Goal: Task Accomplishment & Management: Use online tool/utility

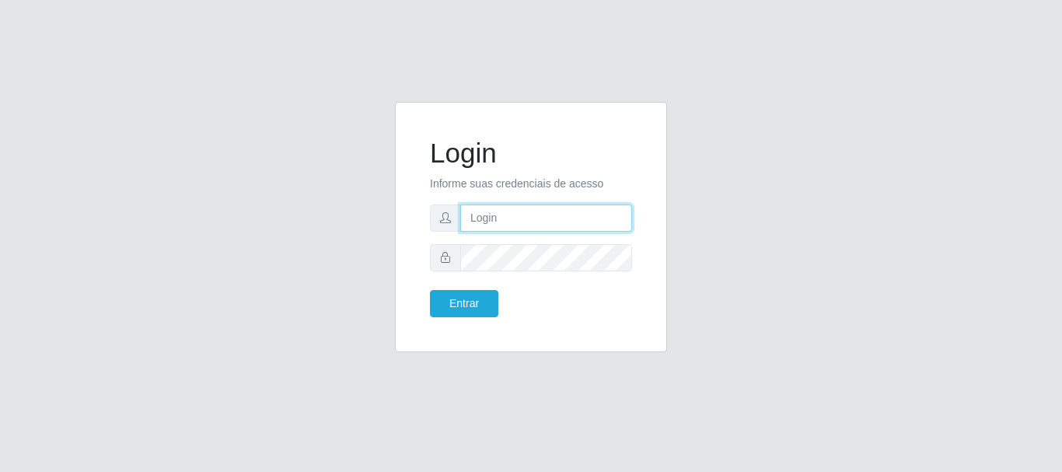
click at [485, 216] on input "text" at bounding box center [546, 218] width 172 height 27
type input "ritaiwof@B5"
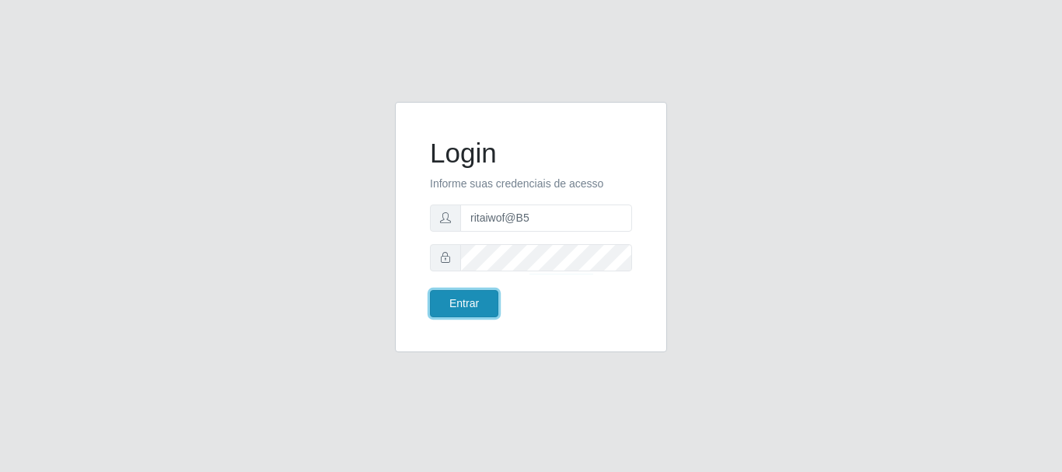
click at [488, 306] on button "Entrar" at bounding box center [464, 303] width 68 height 27
click at [482, 303] on button "Entrar" at bounding box center [464, 303] width 68 height 27
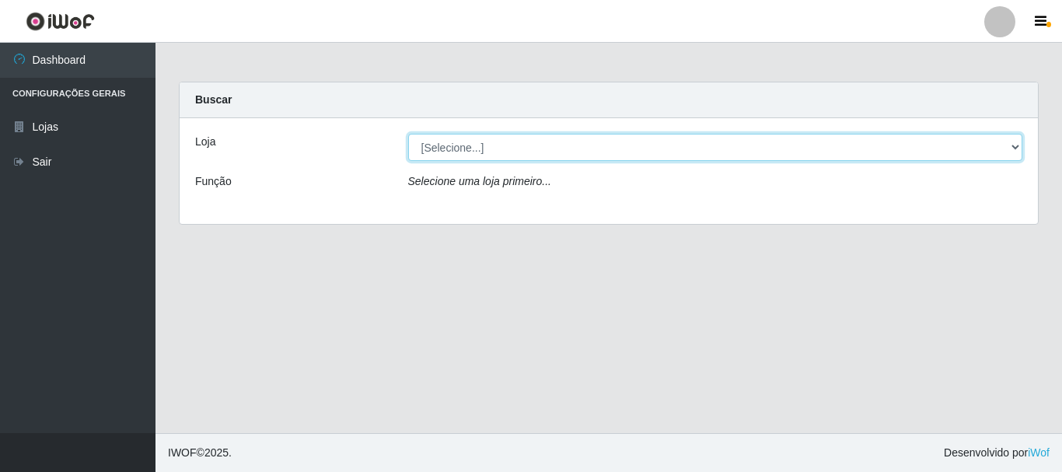
click at [528, 149] on select "[Selecione...] Bemais Supermercados - B5 Anatólia" at bounding box center [715, 147] width 615 height 27
select select "405"
click at [408, 134] on select "[Selecione...] Bemais Supermercados - B5 Anatólia" at bounding box center [715, 147] width 615 height 27
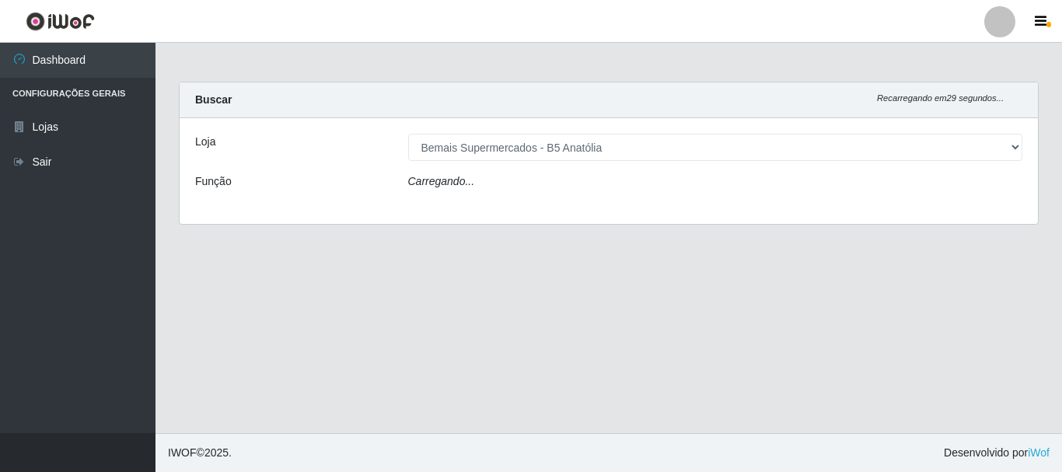
click at [529, 184] on div "Carregando..." at bounding box center [716, 184] width 639 height 23
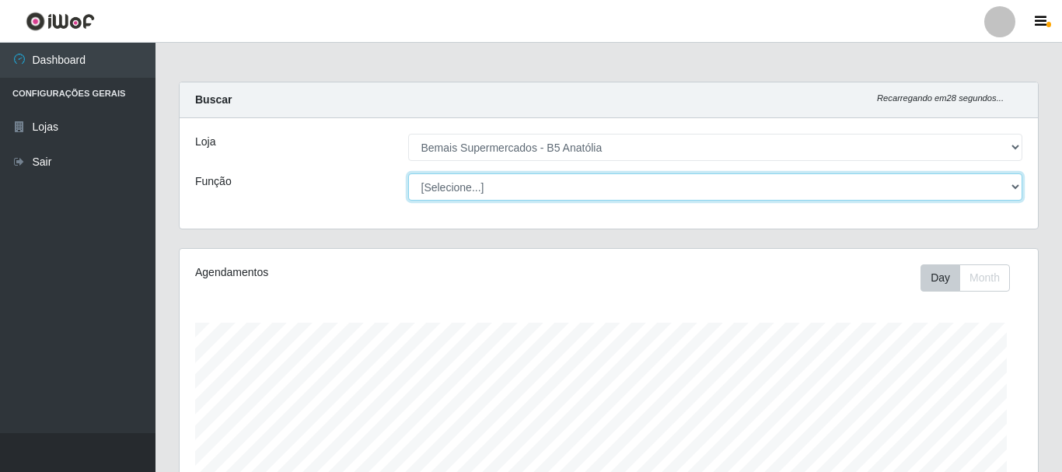
click at [518, 192] on select "[Selecione...] ASG ASG + ASG ++ Auxiliar de Estacionamento Auxiliar de Estacion…" at bounding box center [715, 186] width 615 height 27
select select "82"
click at [407, 173] on select "[Selecione...] ASG ASG + ASG ++ Auxiliar de Estacionamento Auxiliar de Estacion…" at bounding box center [713, 186] width 612 height 27
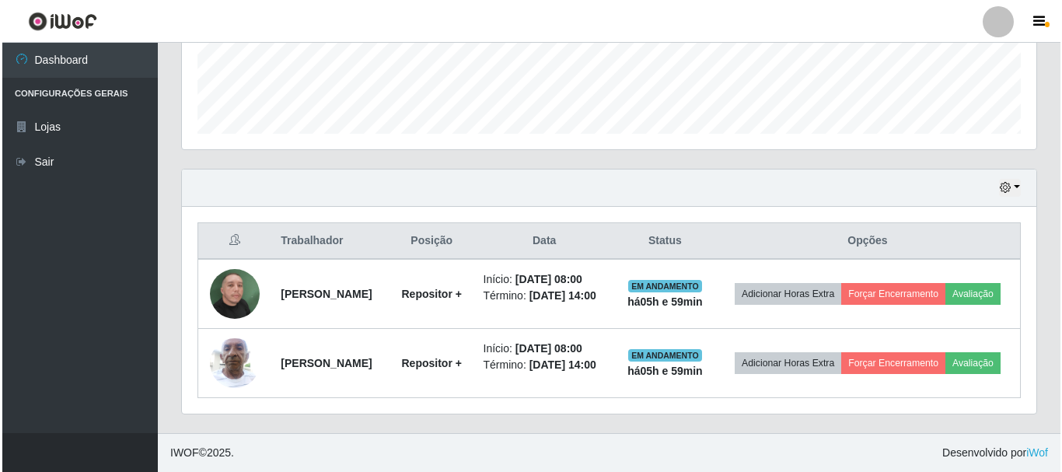
scroll to position [446, 0]
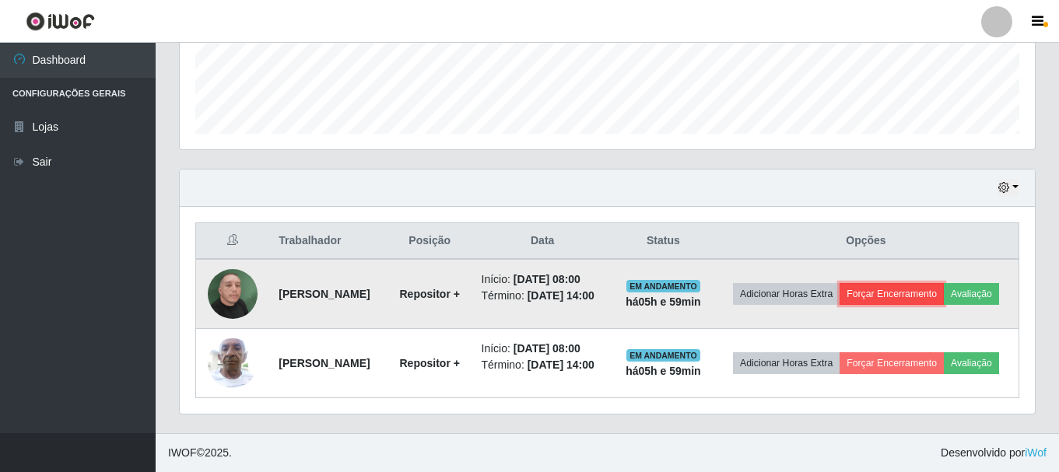
click at [926, 283] on button "Forçar Encerramento" at bounding box center [891, 294] width 104 height 22
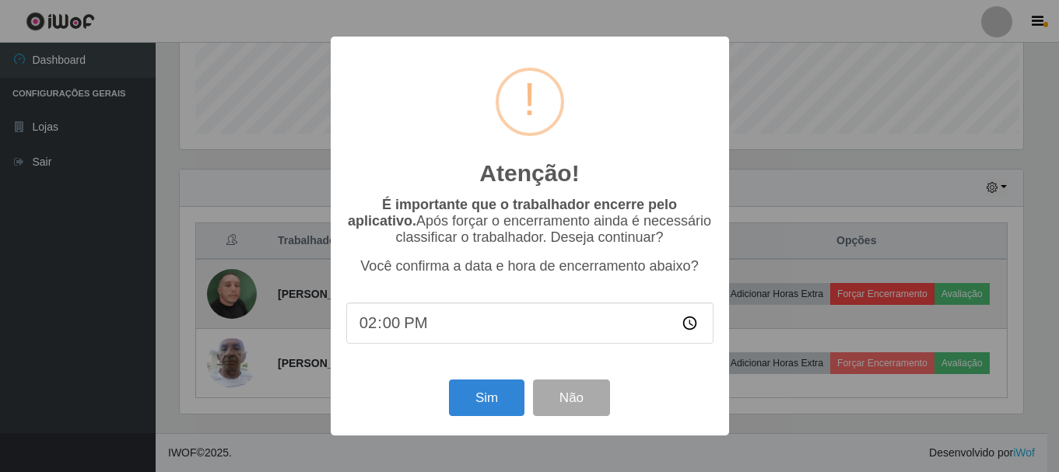
scroll to position [323, 847]
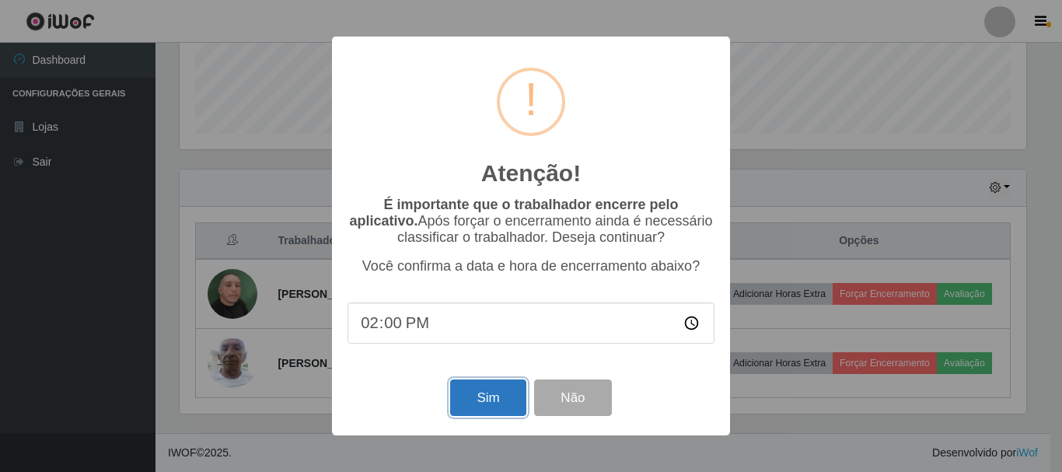
click at [491, 400] on button "Sim" at bounding box center [487, 398] width 75 height 37
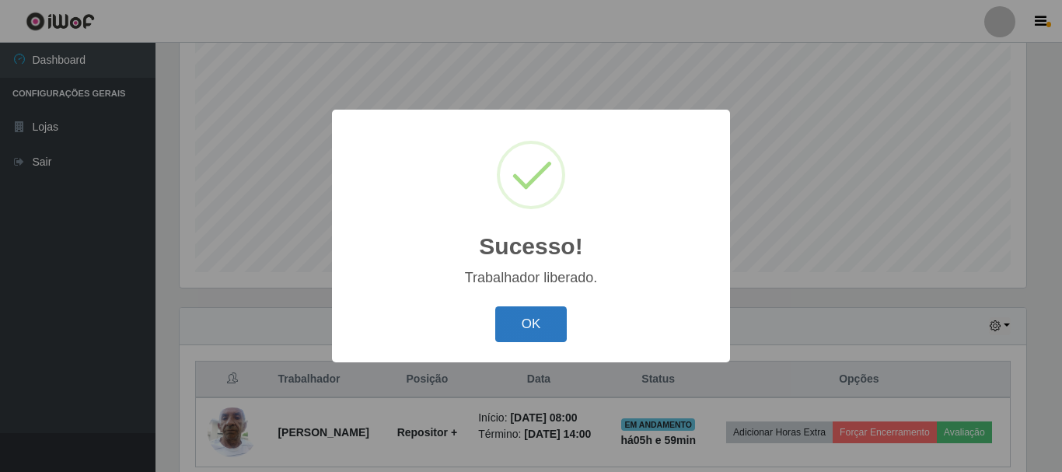
click at [532, 317] on button "OK" at bounding box center [531, 324] width 72 height 37
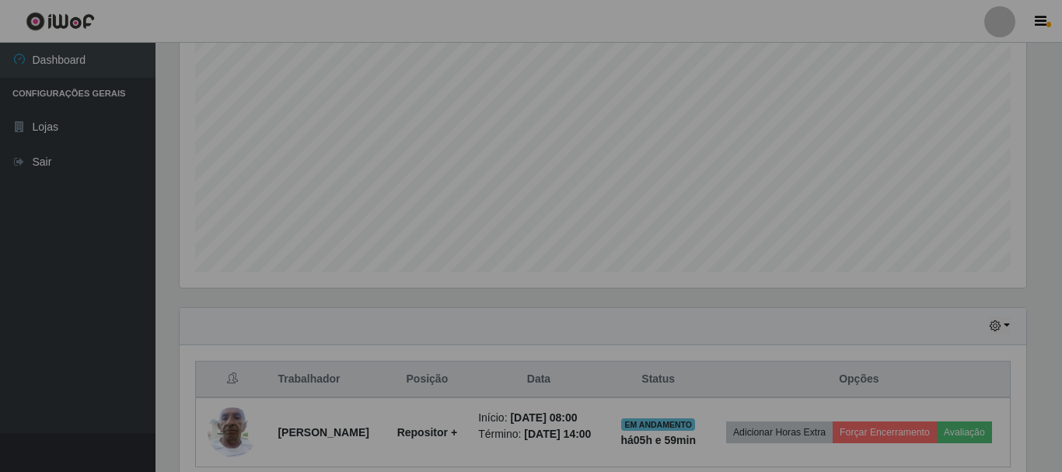
scroll to position [323, 855]
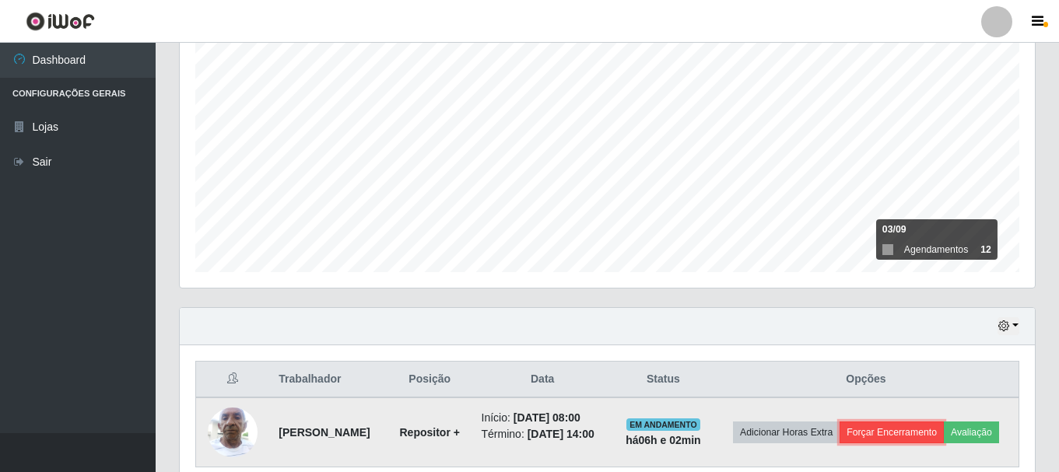
click at [943, 429] on button "Forçar Encerramento" at bounding box center [891, 433] width 104 height 22
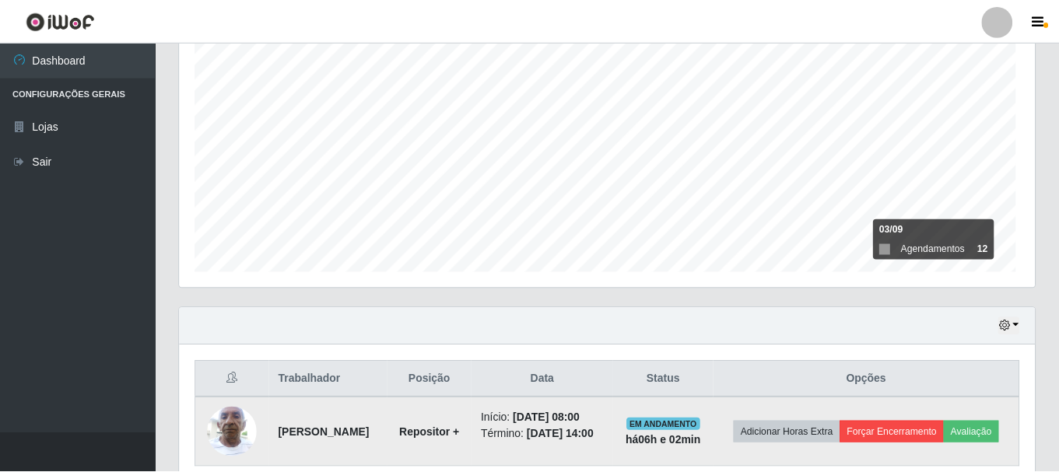
scroll to position [323, 847]
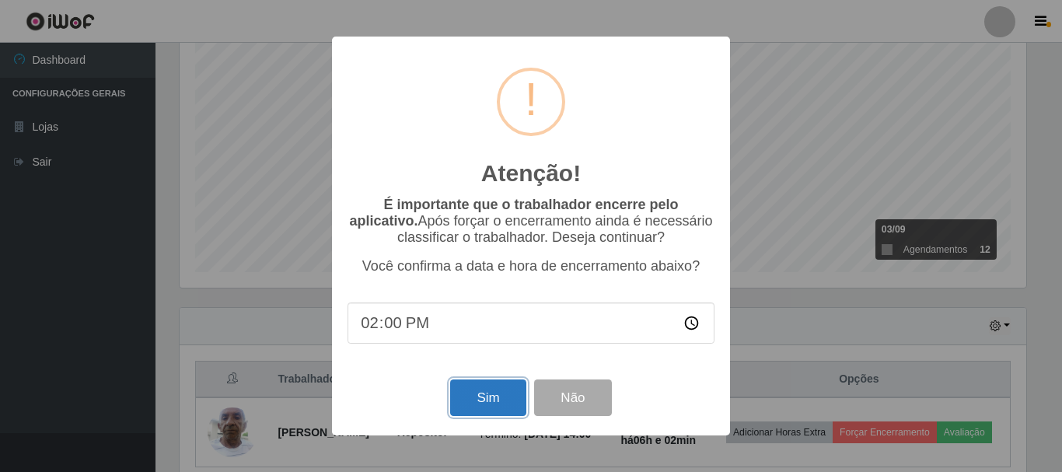
click at [491, 391] on button "Sim" at bounding box center [487, 398] width 75 height 37
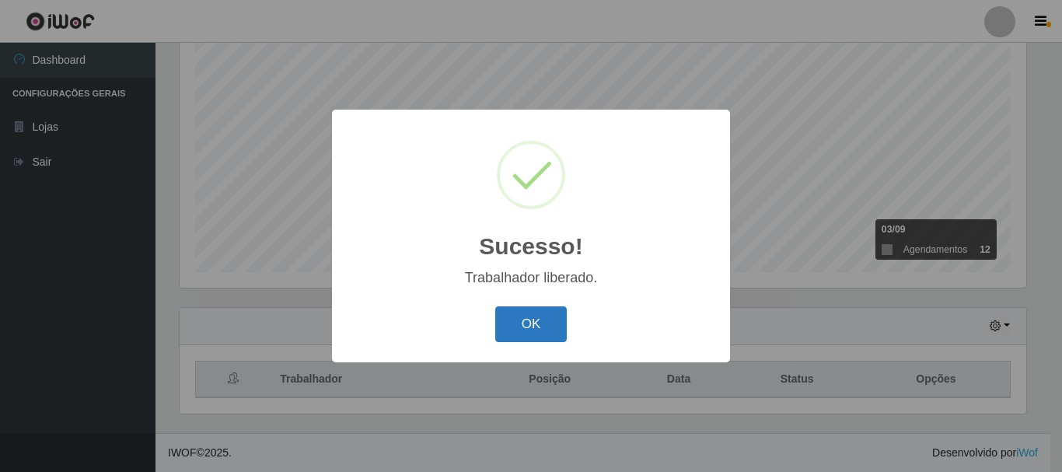
click at [548, 325] on button "OK" at bounding box center [531, 324] width 72 height 37
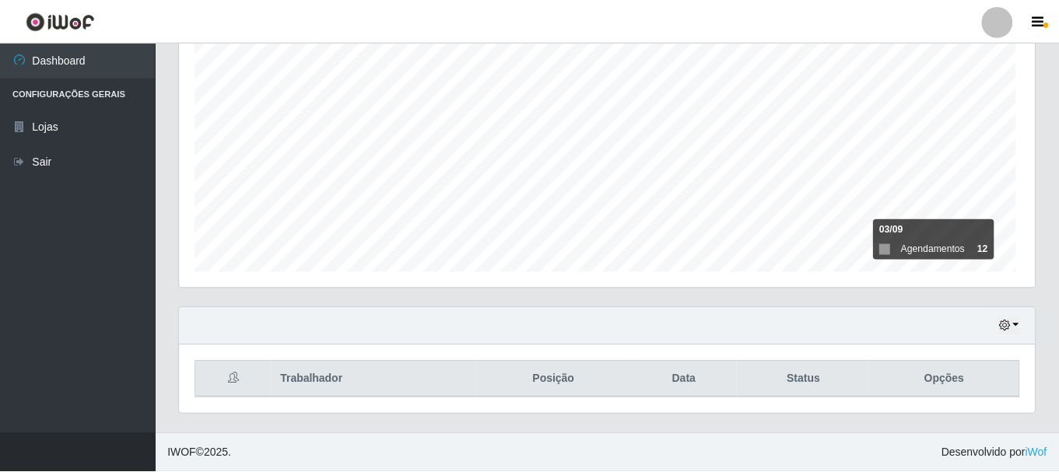
scroll to position [323, 855]
